Goal: Navigation & Orientation: Understand site structure

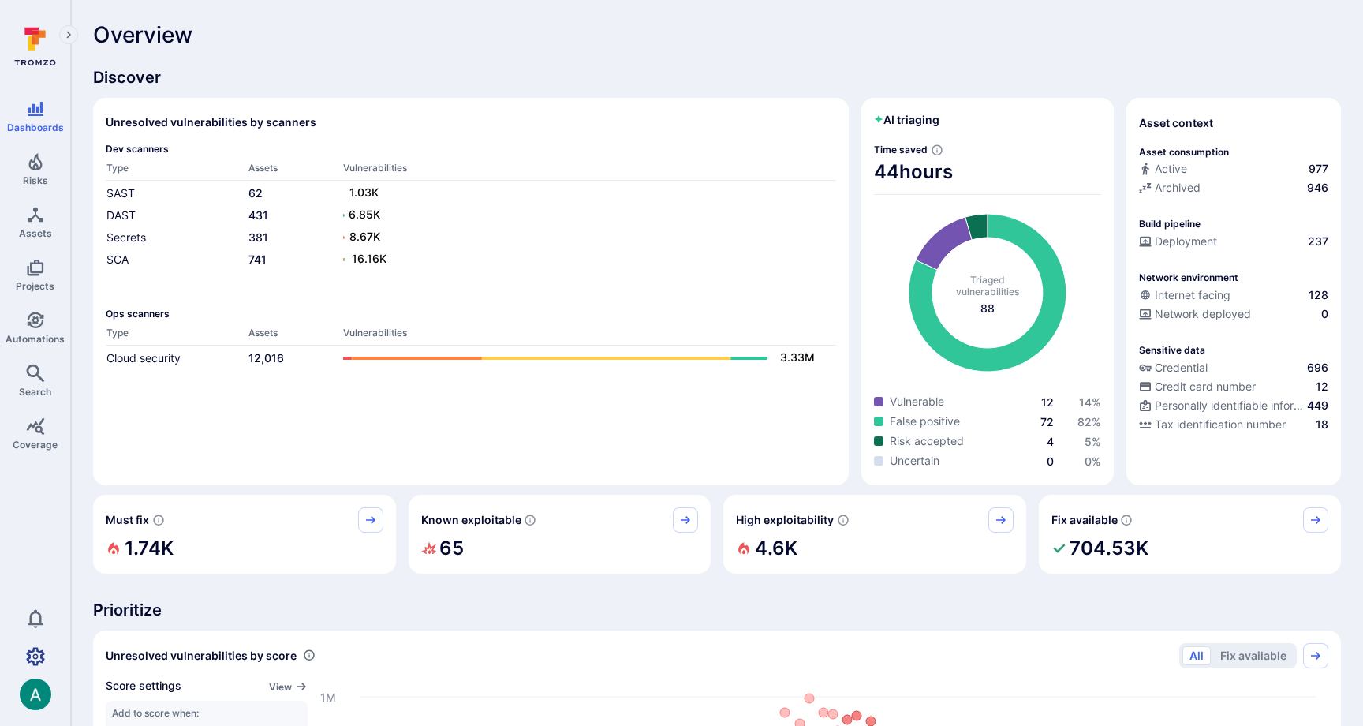
click at [32, 664] on icon "Settings" at bounding box center [35, 656] width 19 height 18
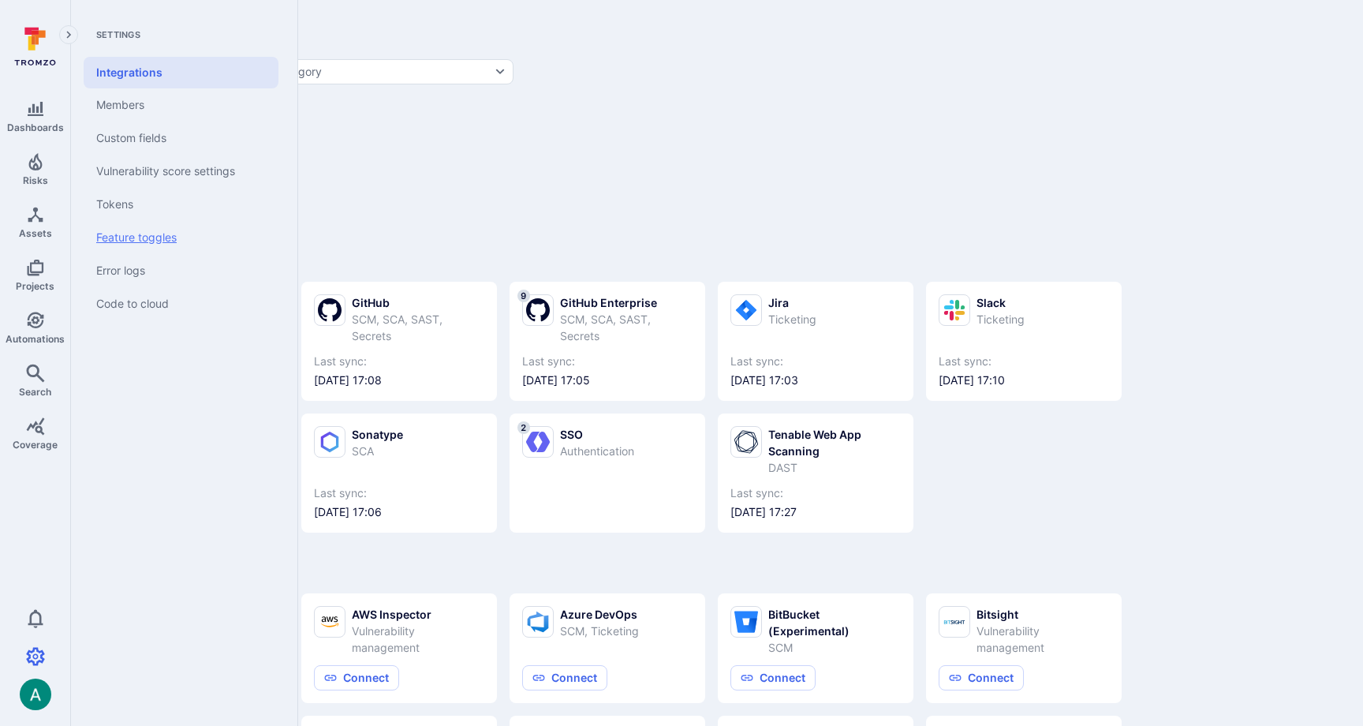
click at [125, 243] on link "Feature toggles" at bounding box center [181, 237] width 195 height 33
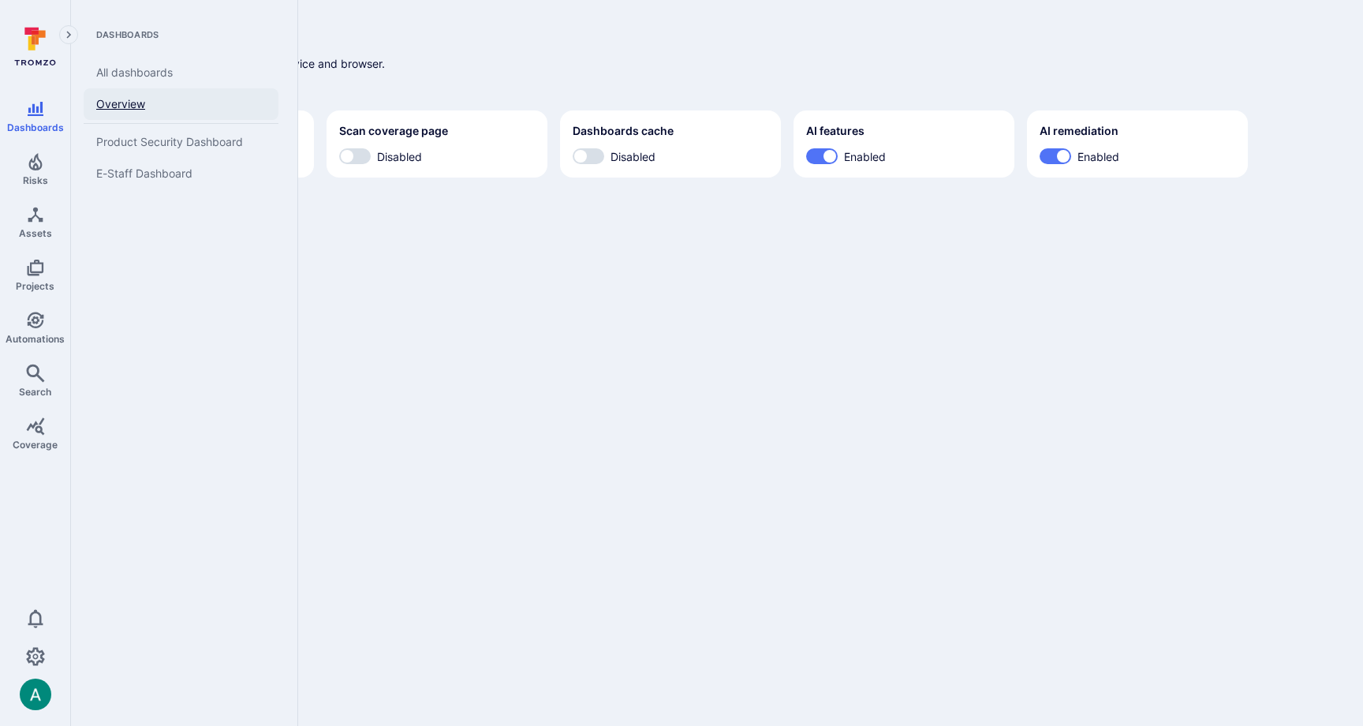
click at [124, 103] on link "Overview" at bounding box center [181, 104] width 195 height 32
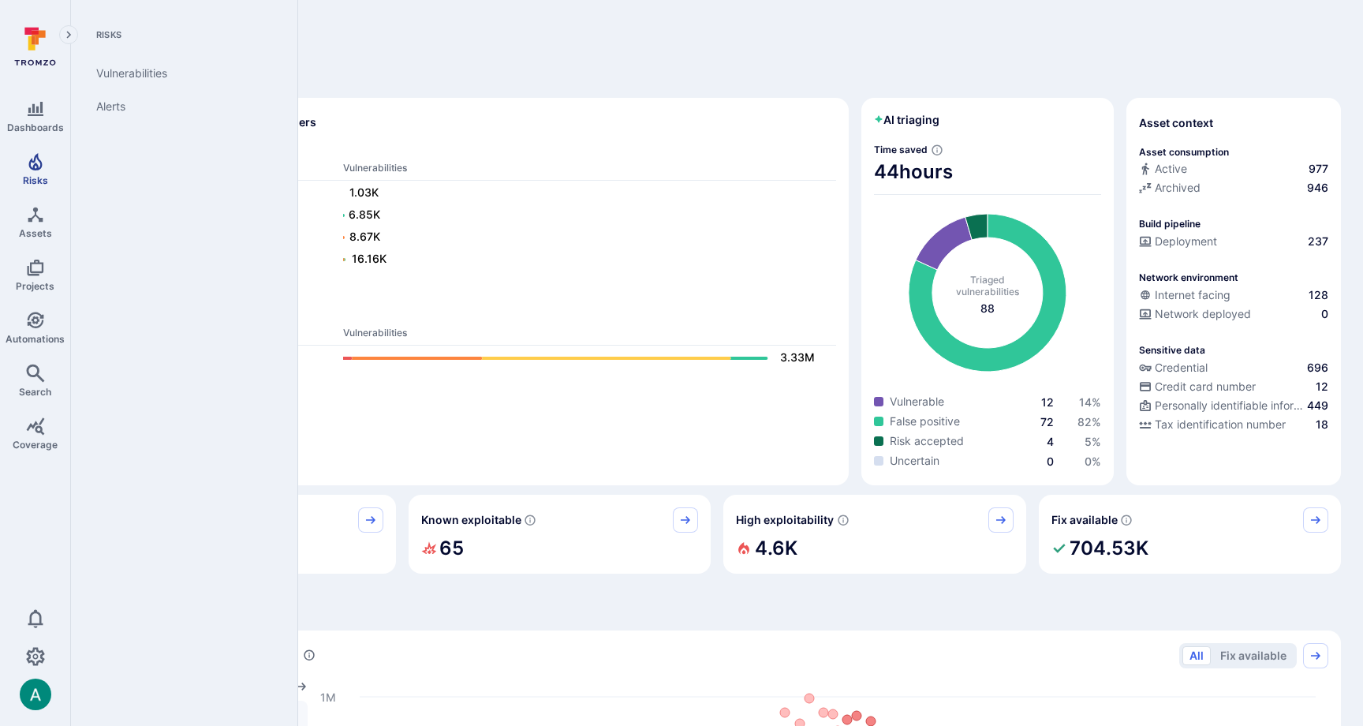
click at [41, 174] on span "Risks" at bounding box center [35, 180] width 25 height 12
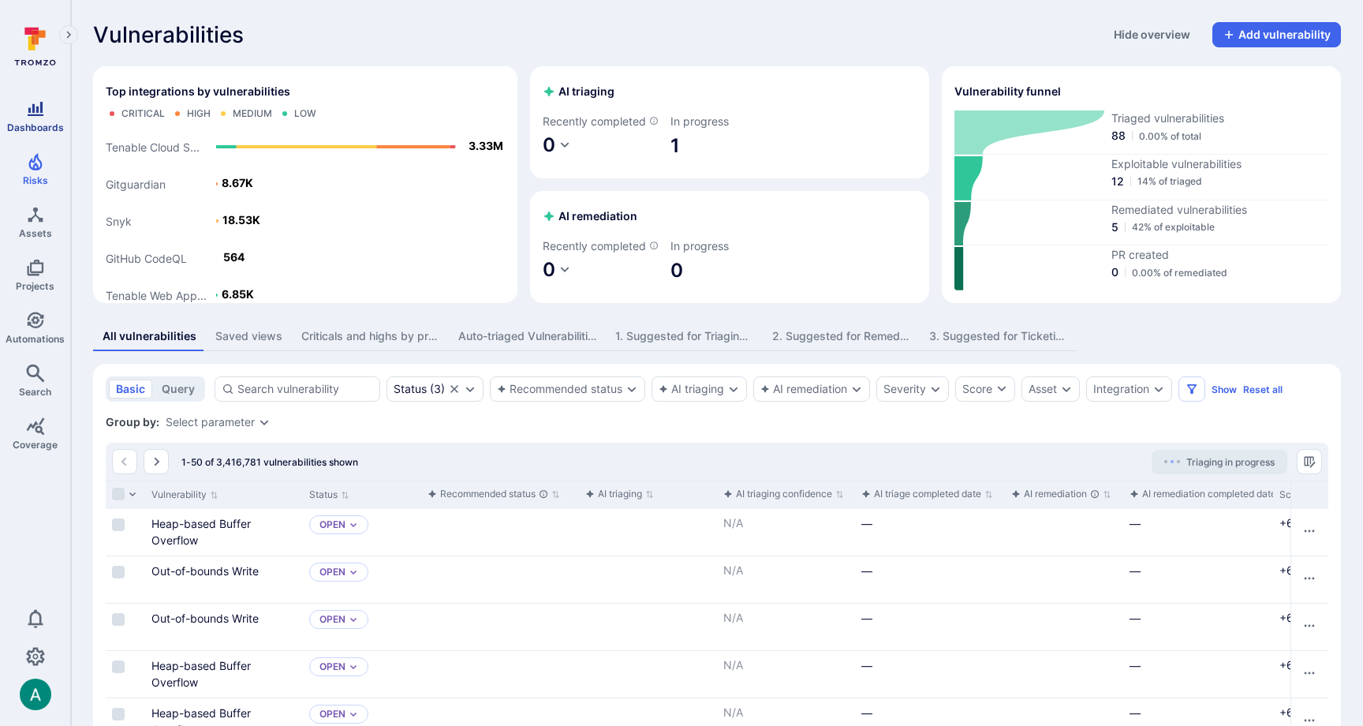
click at [46, 118] on link "Dashboards" at bounding box center [35, 116] width 70 height 47
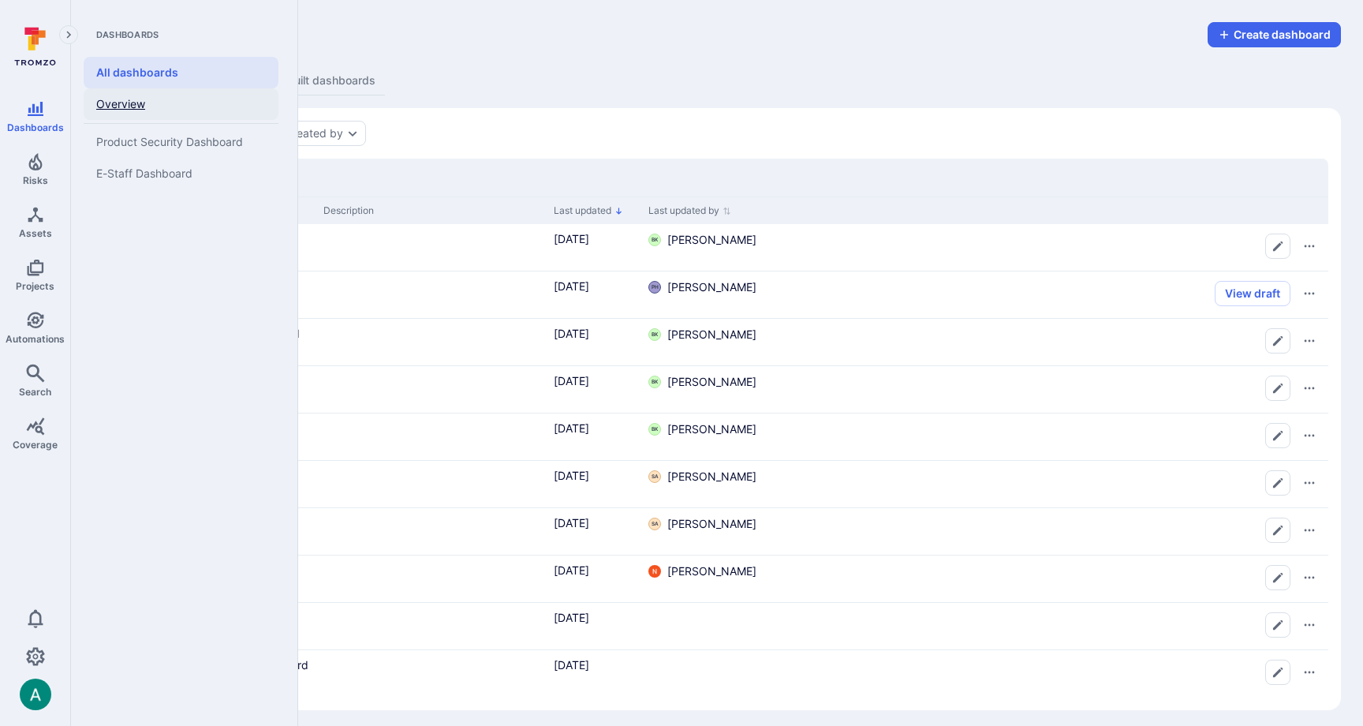
click at [131, 106] on link "Overview" at bounding box center [181, 104] width 195 height 32
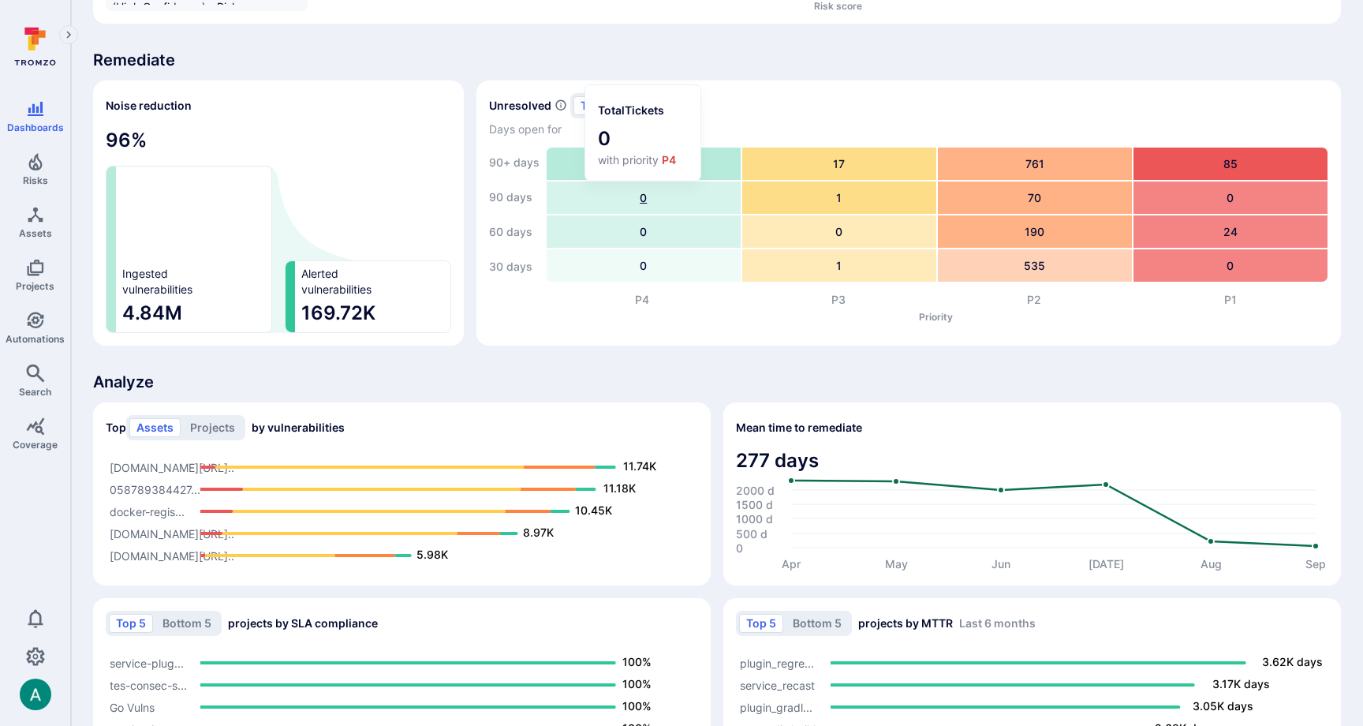
scroll to position [962, 0]
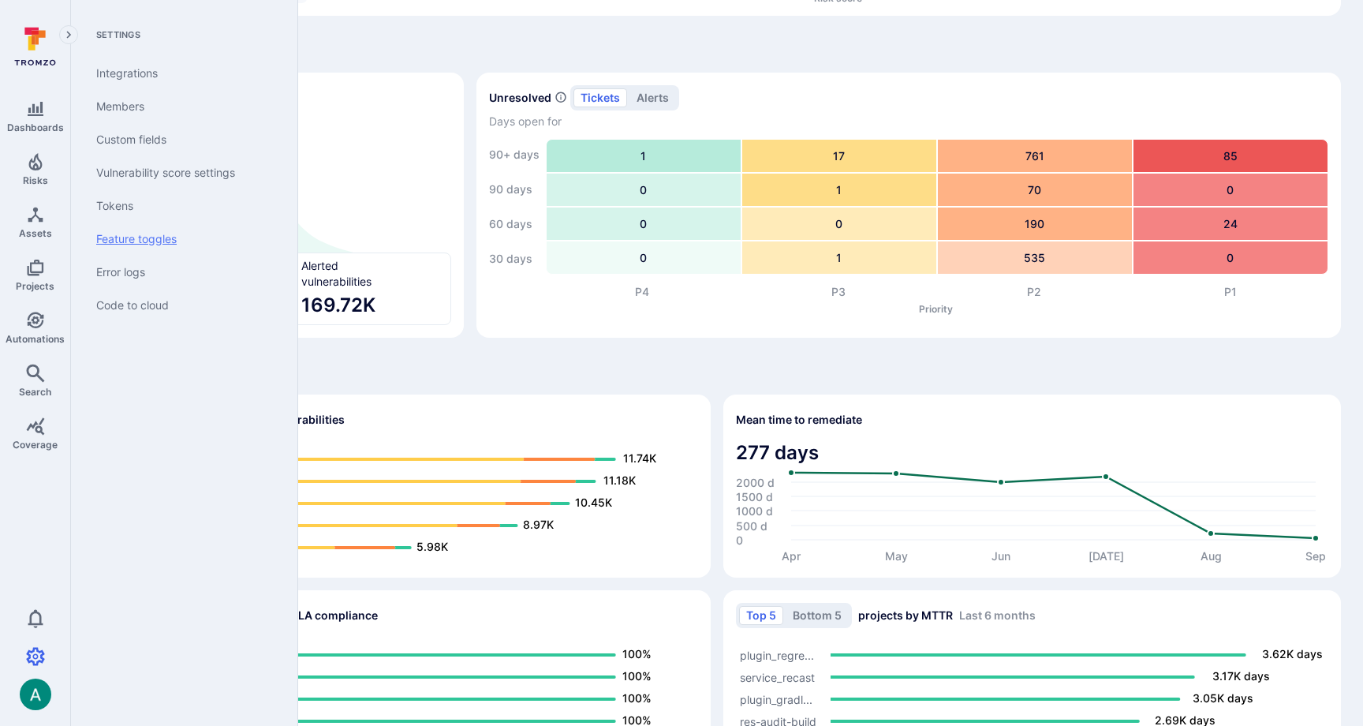
click at [136, 235] on link "Feature toggles" at bounding box center [181, 238] width 195 height 33
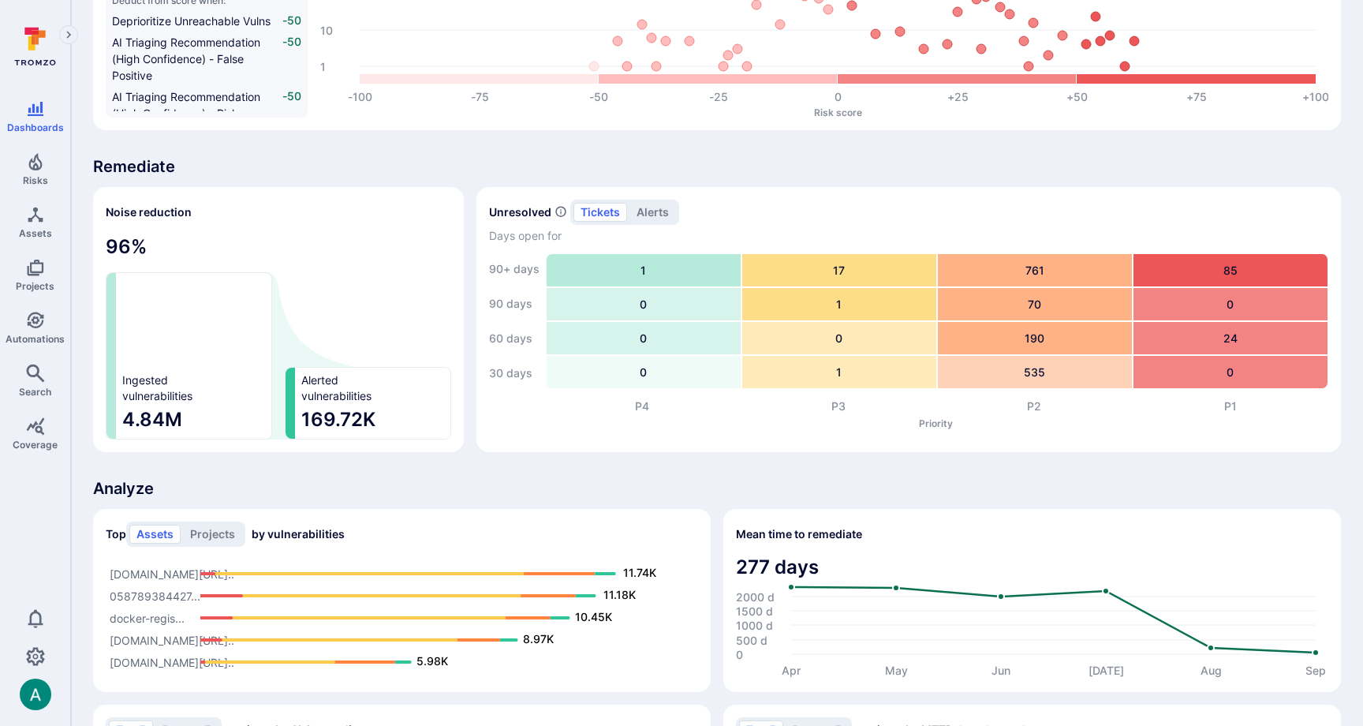
scroll to position [899, 0]
